Goal: Task Accomplishment & Management: Manage account settings

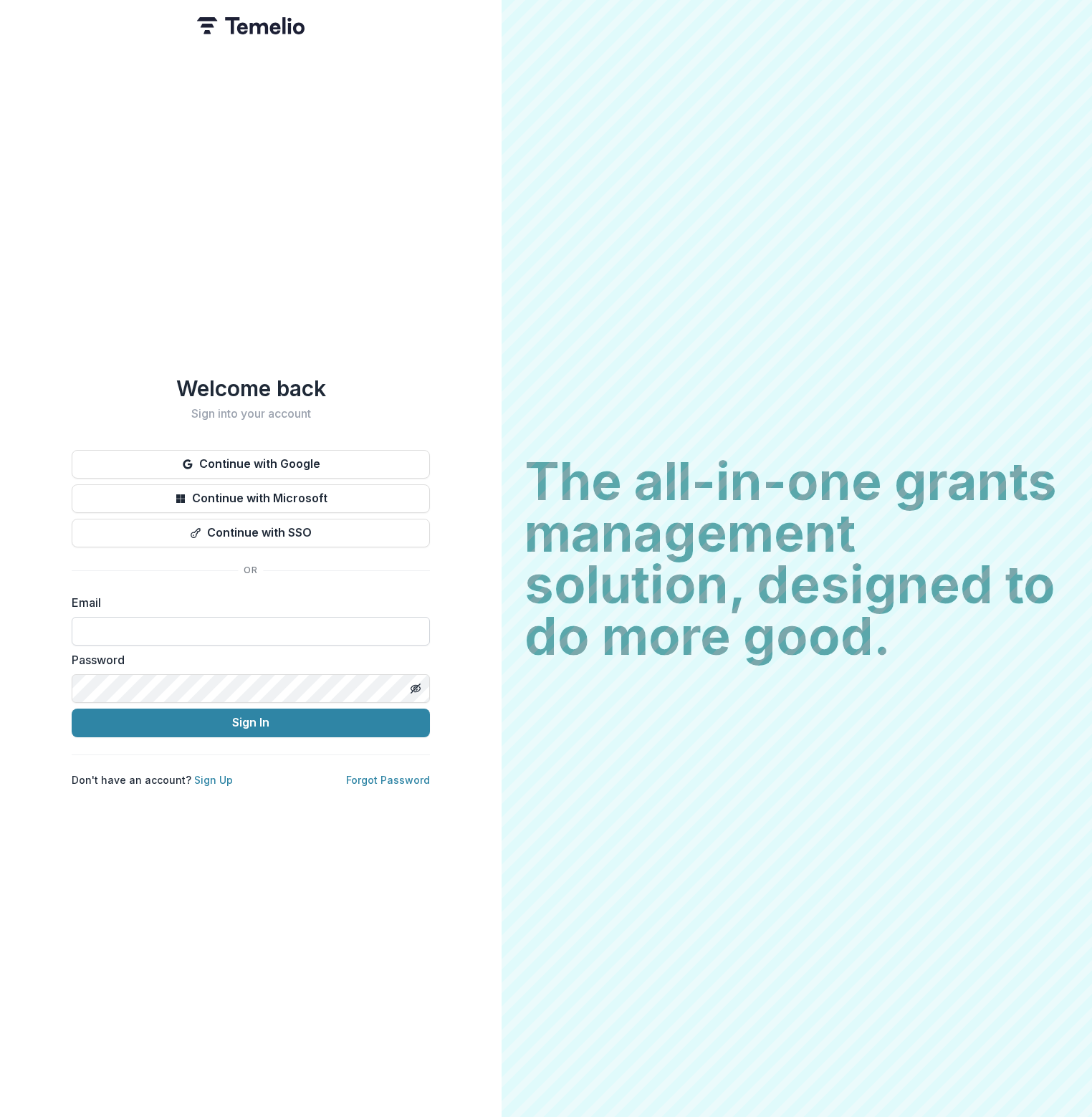
click at [302, 637] on input at bounding box center [251, 631] width 358 height 29
type input "**********"
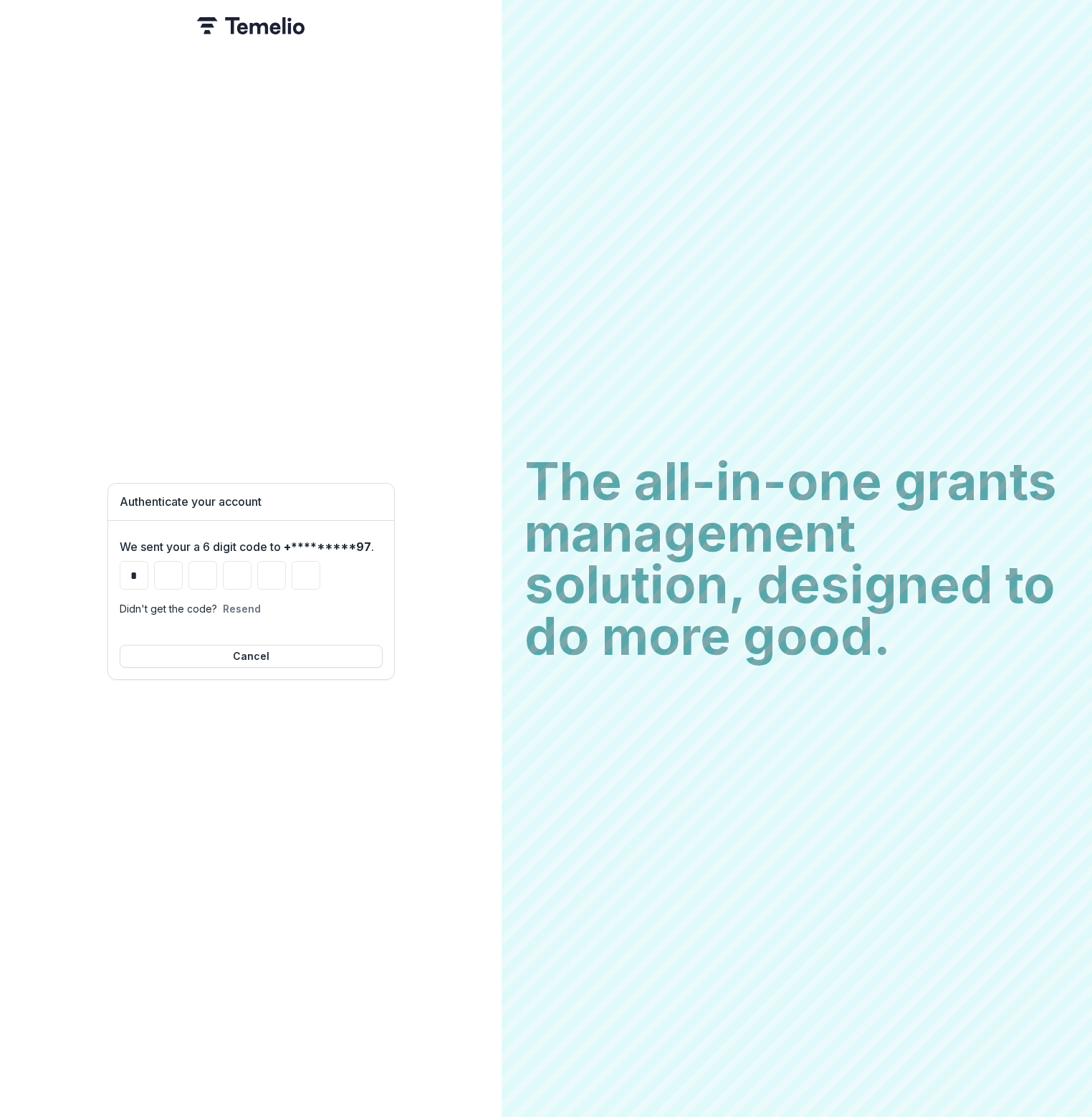
type input "*"
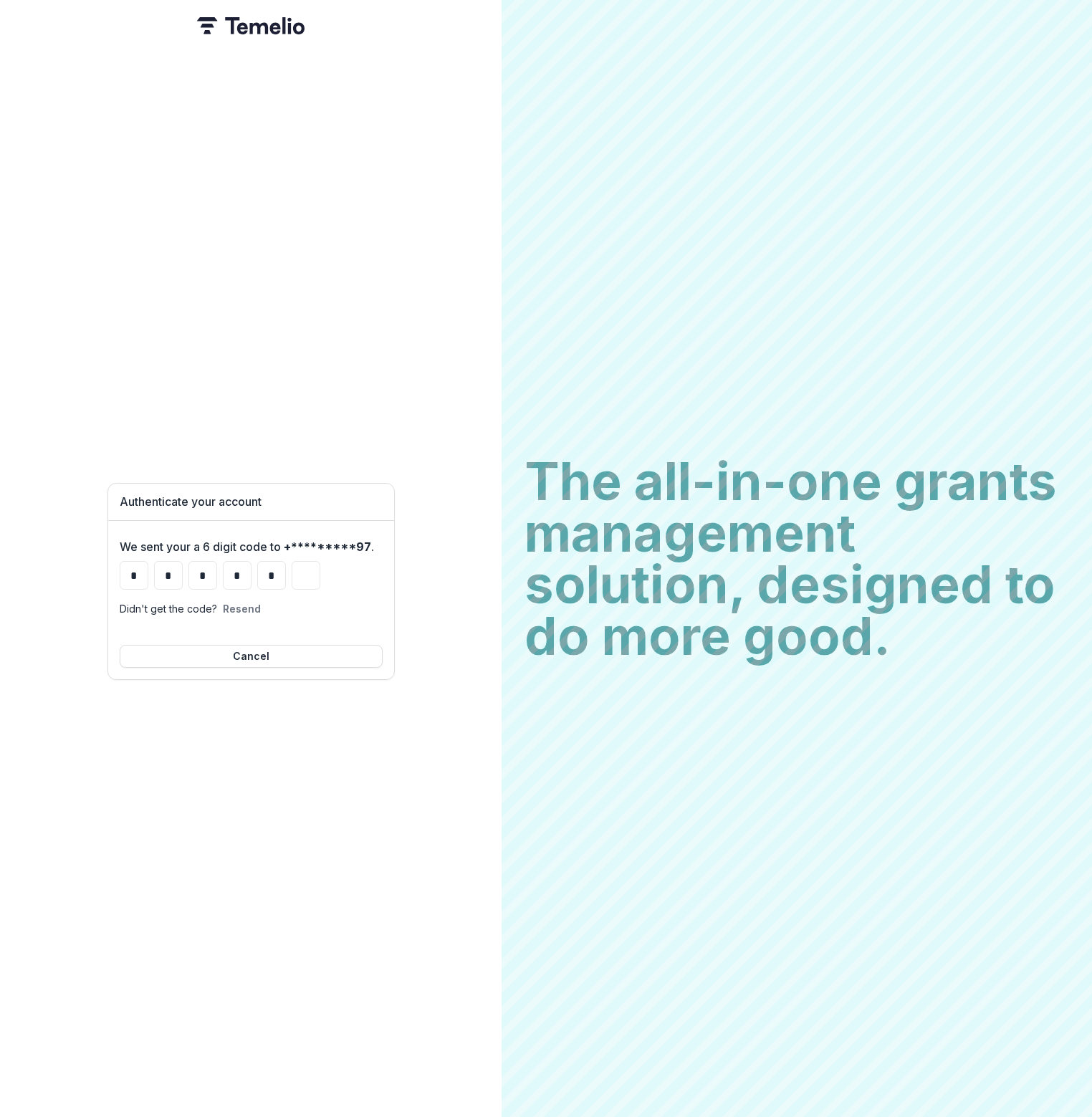
type input "*"
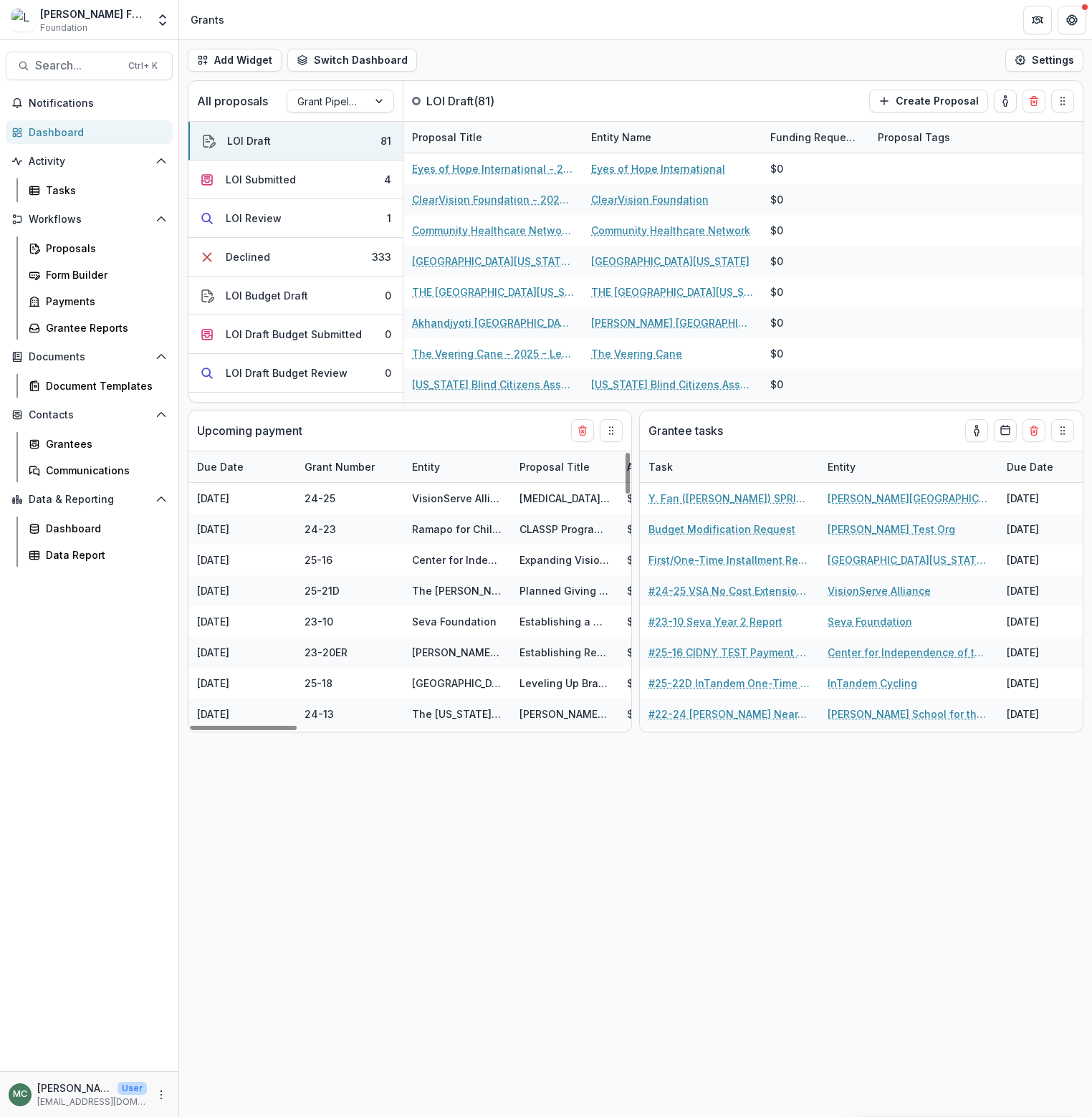
click at [594, 833] on div "Add Widget Switch Dashboard Grants Default Payments New Dashboard Settings All …" at bounding box center [635, 578] width 913 height 1077
click at [448, 106] on p "LOI Draft ( 81 )" at bounding box center [480, 101] width 107 height 17
click at [257, 182] on div "LOI Submitted" at bounding box center [260, 179] width 70 height 15
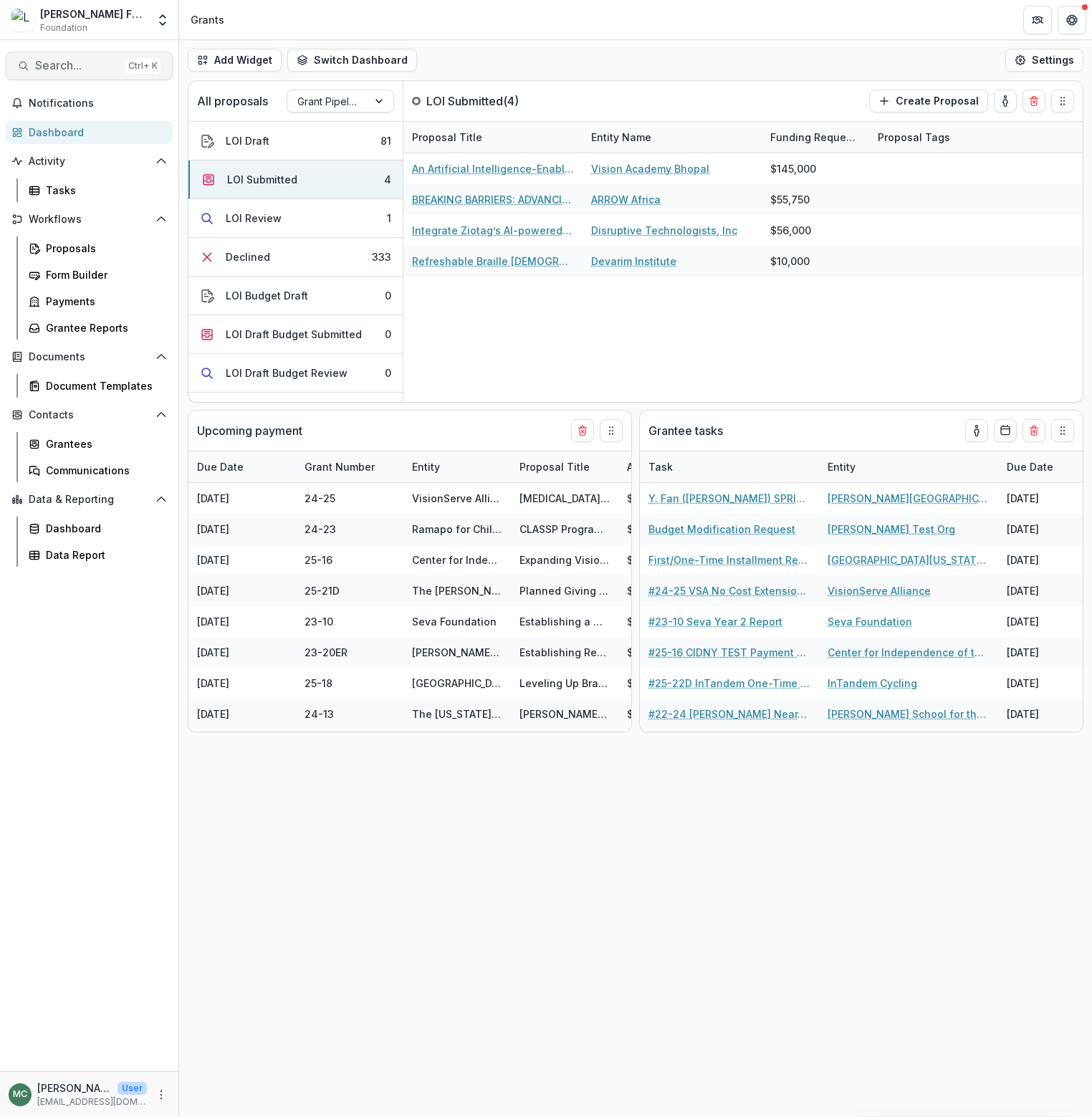
click at [77, 68] on span "Search..." at bounding box center [78, 66] width 85 height 14
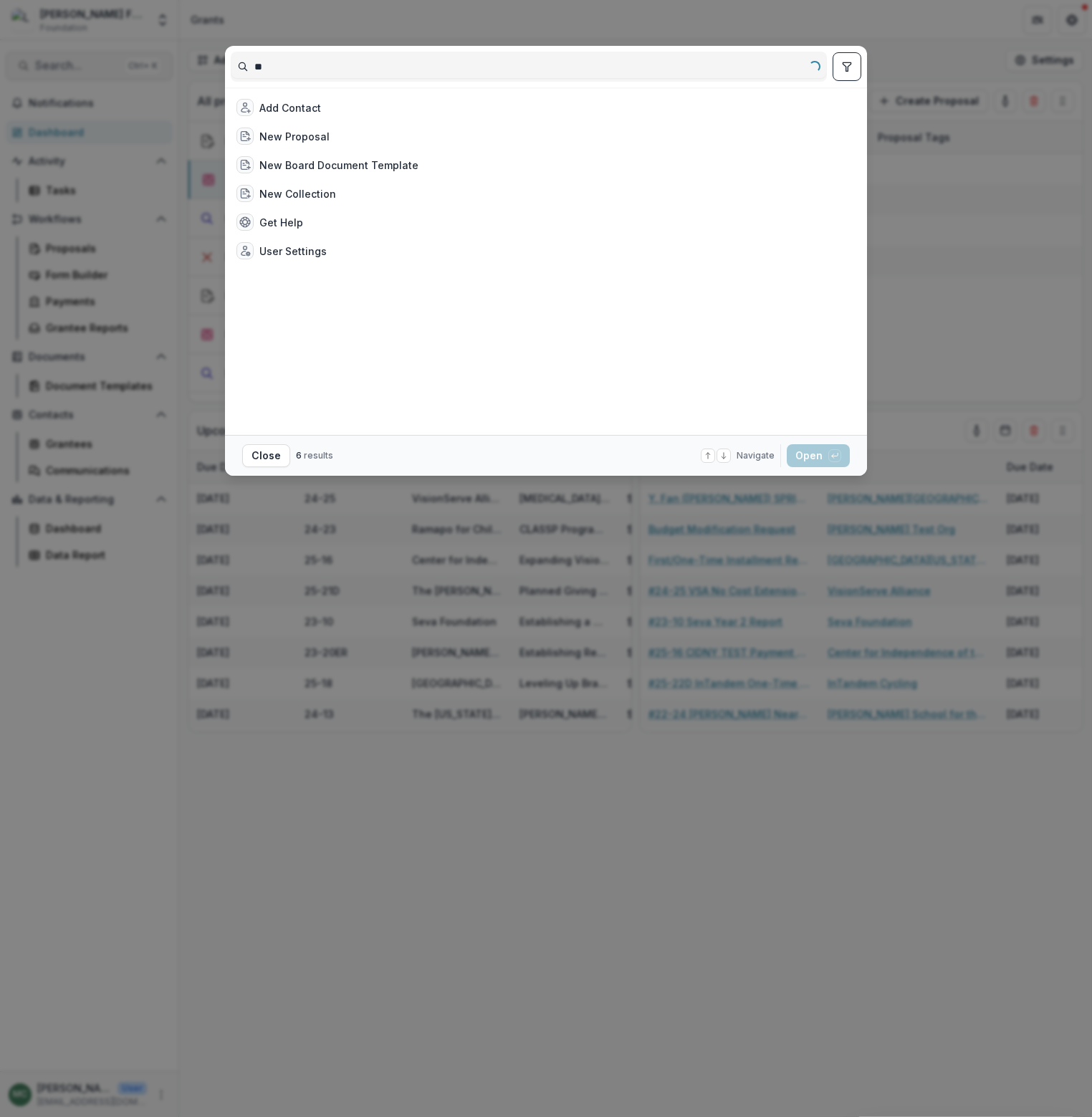
type input "*"
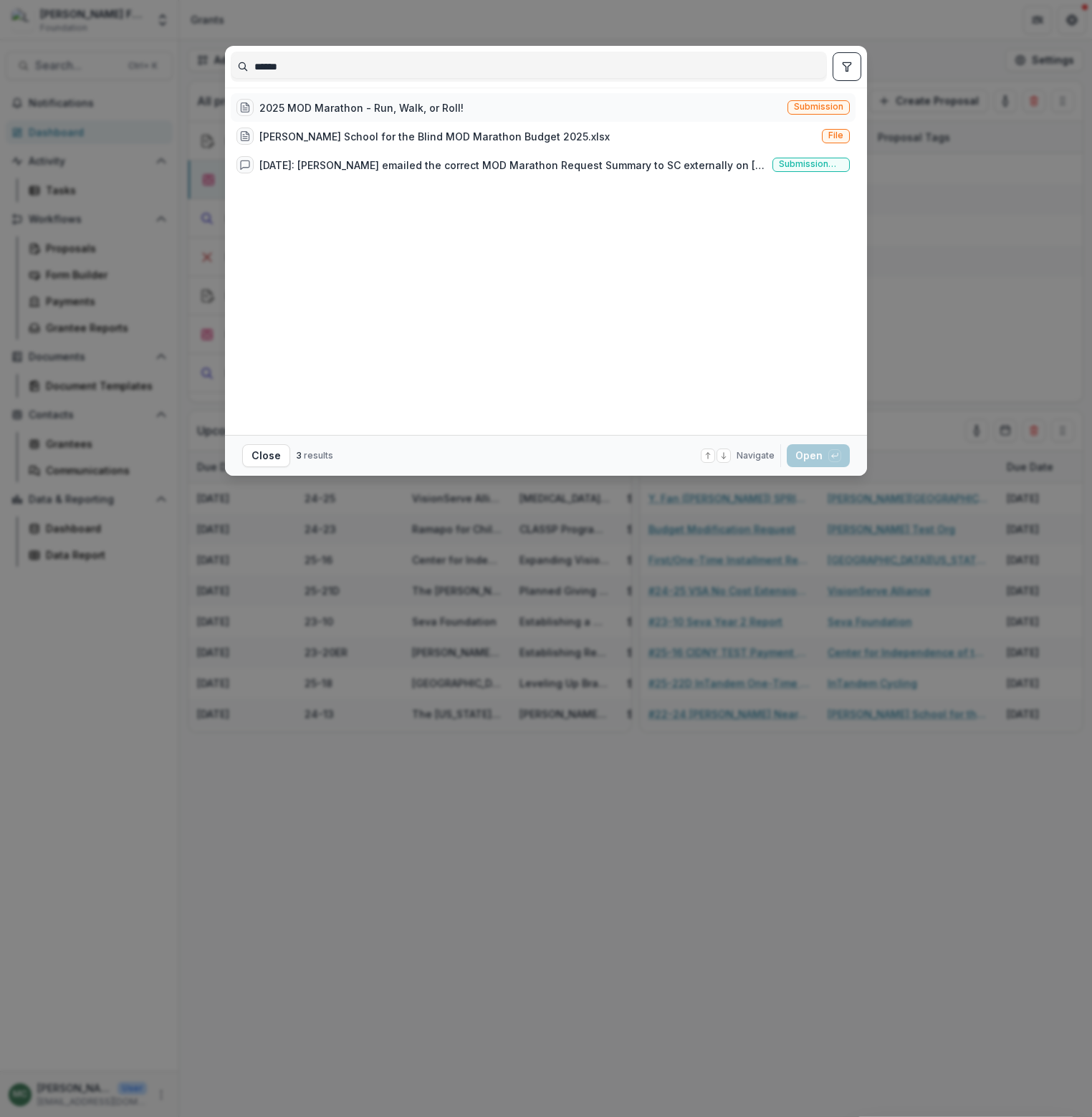
type input "******"
click at [309, 105] on div "2025 MOD Marathon - Run, Walk, or Roll!" at bounding box center [362, 107] width 204 height 15
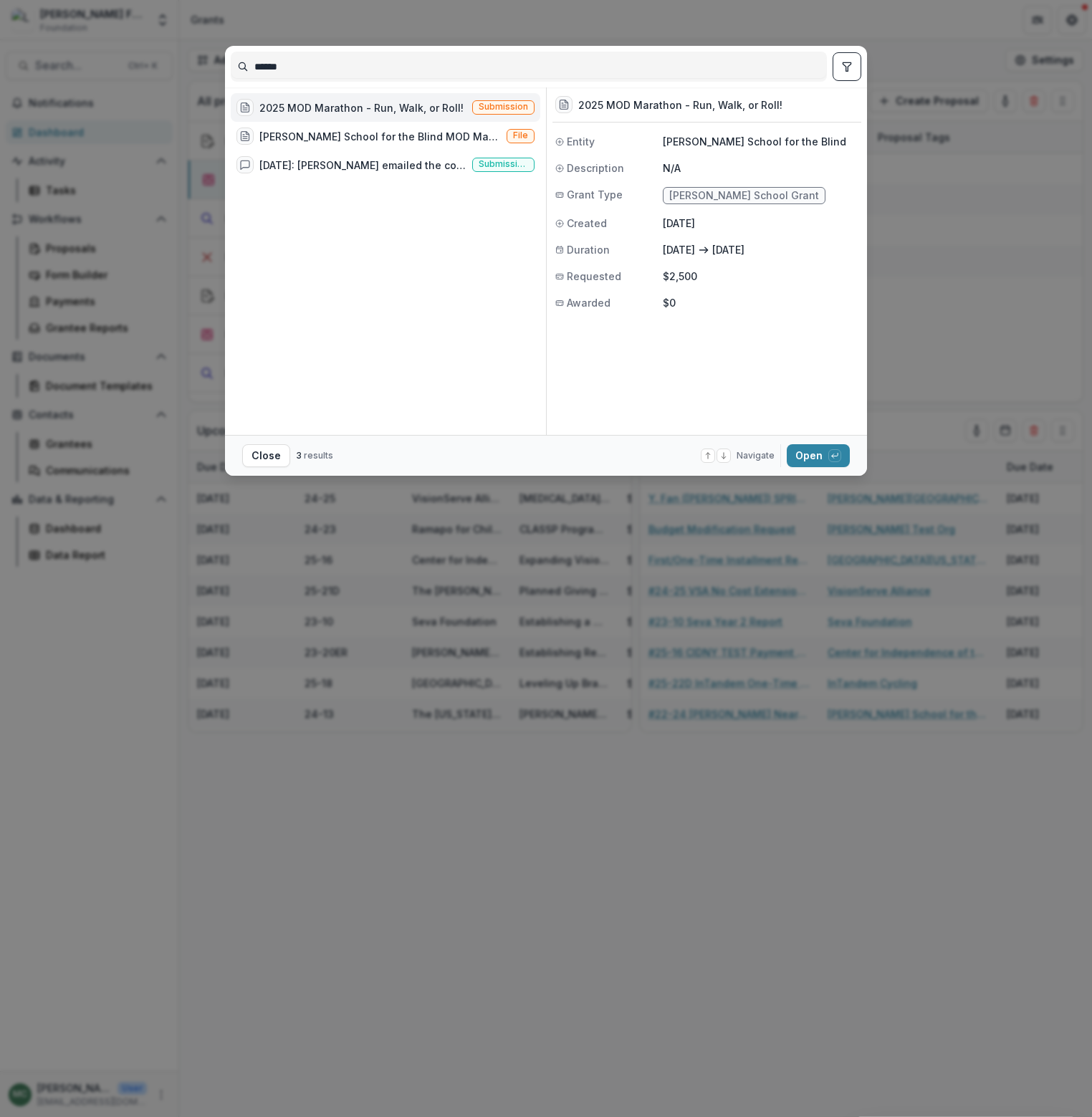
click at [521, 381] on div "2025 MOD Marathon - Run, Walk, or Roll! Submission [PERSON_NAME] School for the…" at bounding box center [386, 261] width 310 height 336
